Goal: Find contact information: Find contact information

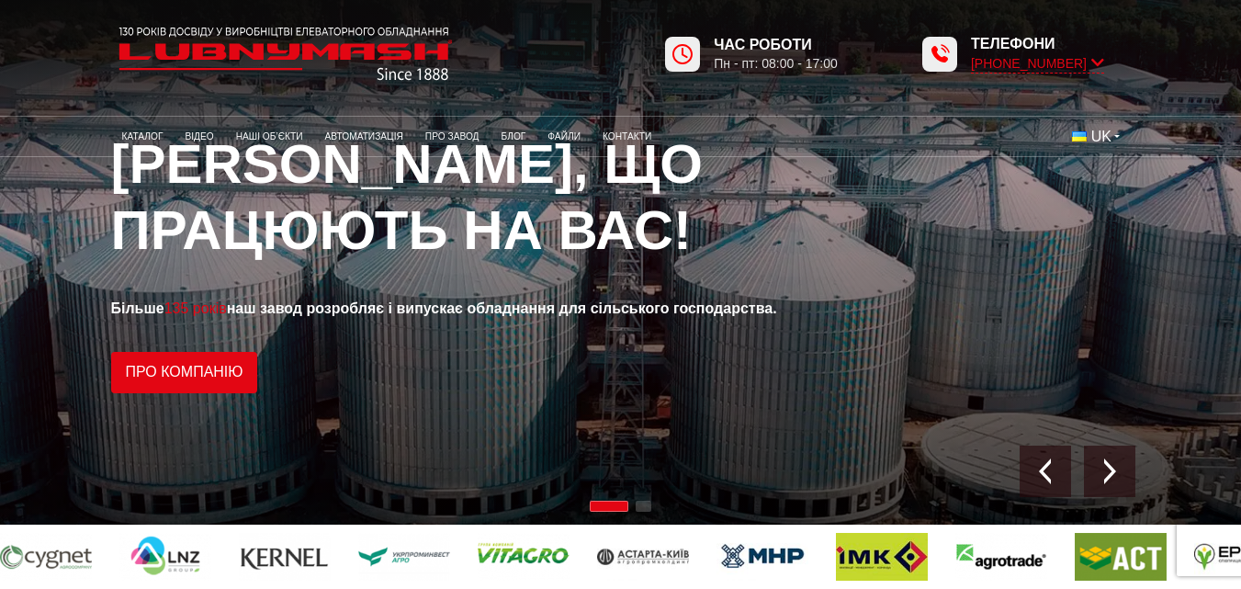
click at [1098, 60] on icon at bounding box center [1097, 62] width 13 height 17
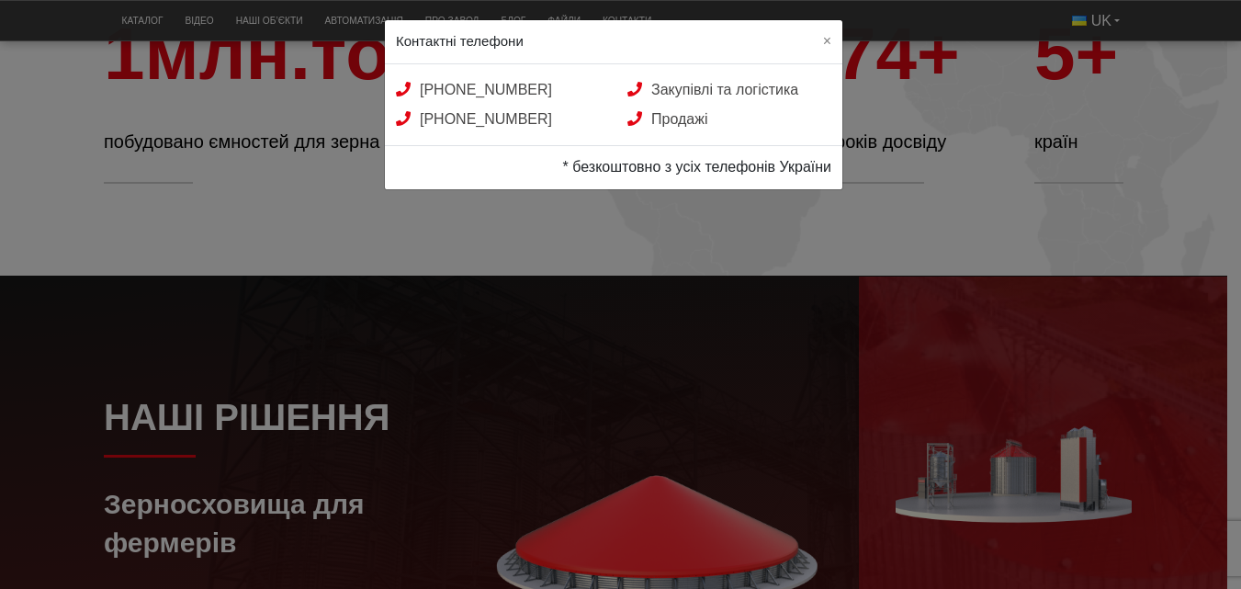
click at [574, 284] on div "Контактні телефони × [PHONE_NUMBER] Закупівлі та логістика [PHONE_NUMBER] Прода…" at bounding box center [620, 294] width 1241 height 589
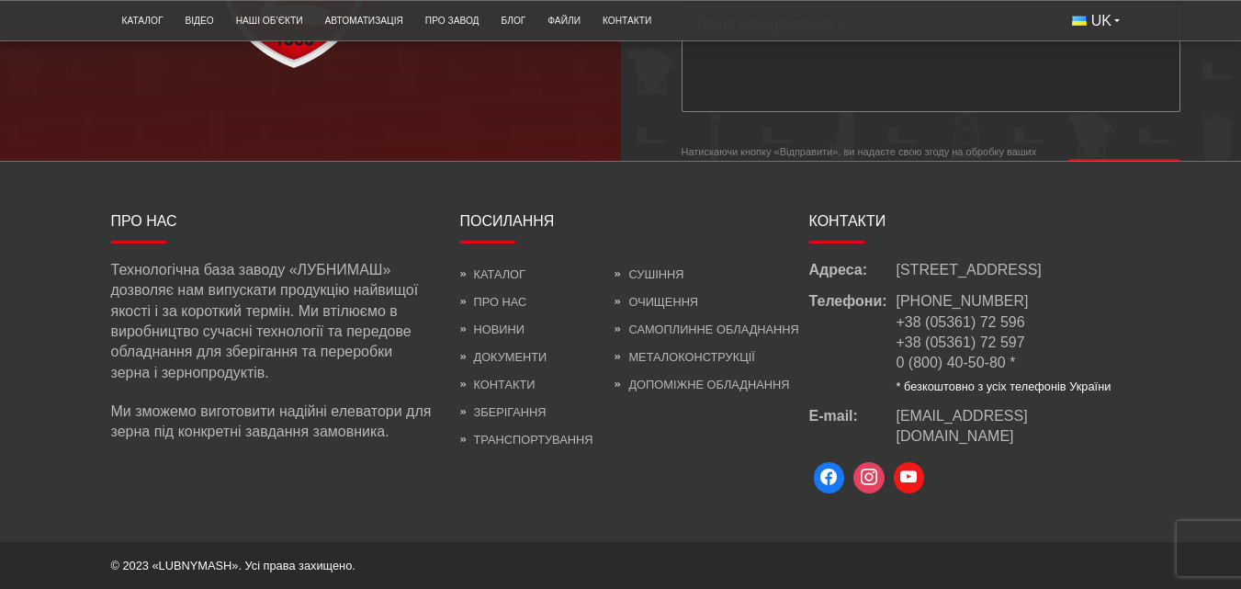
scroll to position [5194, 0]
click at [508, 387] on link "Контакти" at bounding box center [497, 385] width 75 height 14
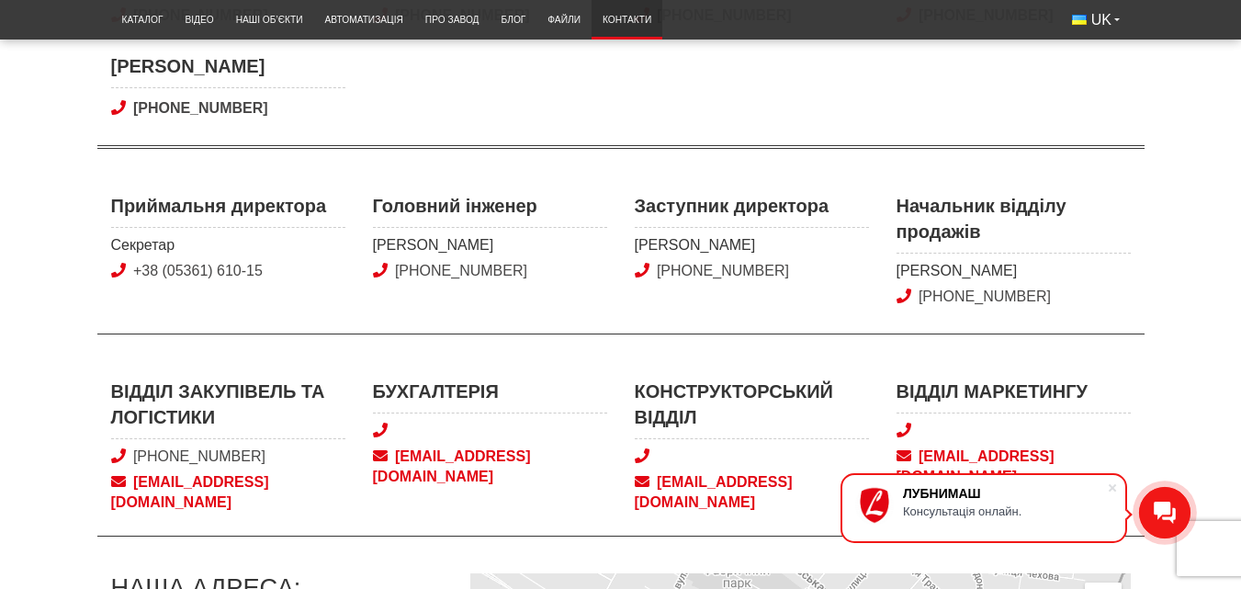
scroll to position [643, 0]
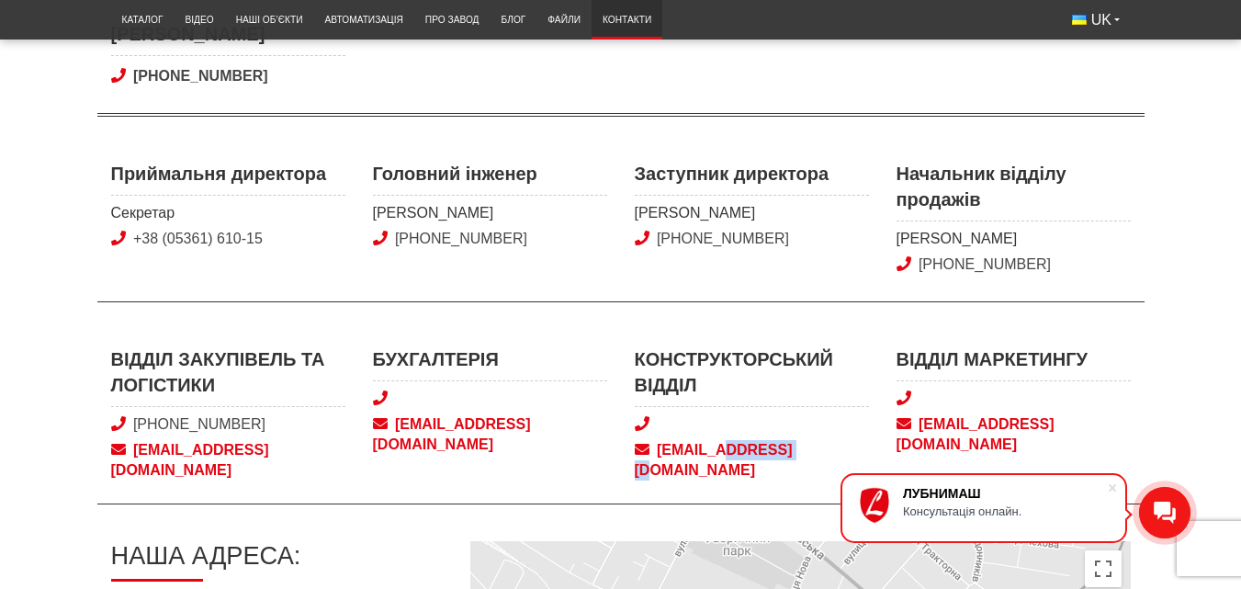
drag, startPoint x: 802, startPoint y: 470, endPoint x: 721, endPoint y: 458, distance: 81.9
click at [721, 458] on div "Відділ закупівель та логістики +38 (050) 580 22 36 snab@lubnymash.com Бухгалтер…" at bounding box center [620, 424] width 1047 height 157
drag, startPoint x: 843, startPoint y: 467, endPoint x: 656, endPoint y: 462, distance: 187.5
click at [656, 462] on div "Відділ закупівель та логістики +38 (050) 580 22 36 snab@lubnymash.com Бухгалтер…" at bounding box center [620, 424] width 1047 height 157
copy span "tech@lubnymash.com"
